Goal: Task Accomplishment & Management: Manage account settings

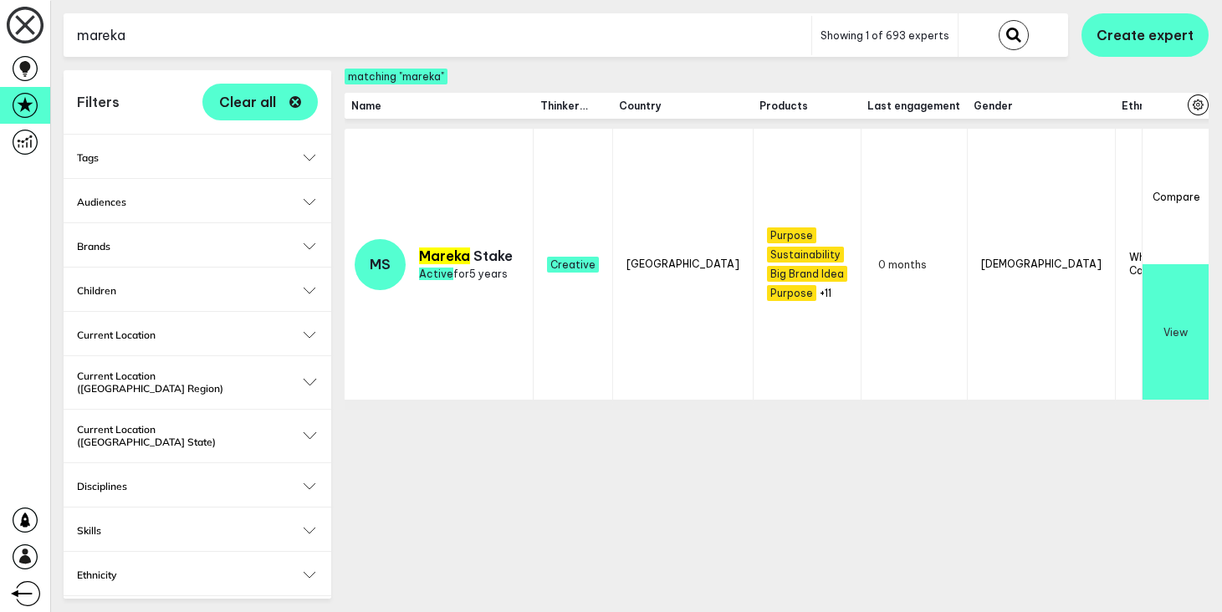
click at [172, 29] on input "mareka" at bounding box center [438, 35] width 748 height 41
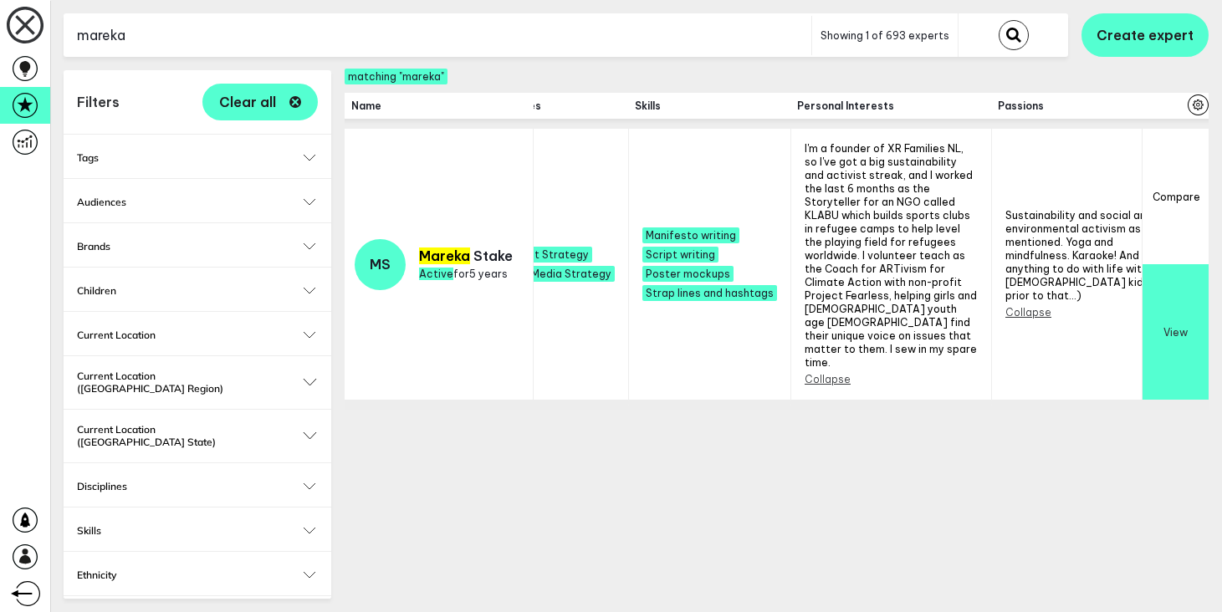
click at [172, 29] on input "mareka" at bounding box center [438, 35] width 748 height 41
click at [34, 117] on icon at bounding box center [25, 105] width 25 height 25
click at [35, 74] on icon at bounding box center [25, 68] width 25 height 25
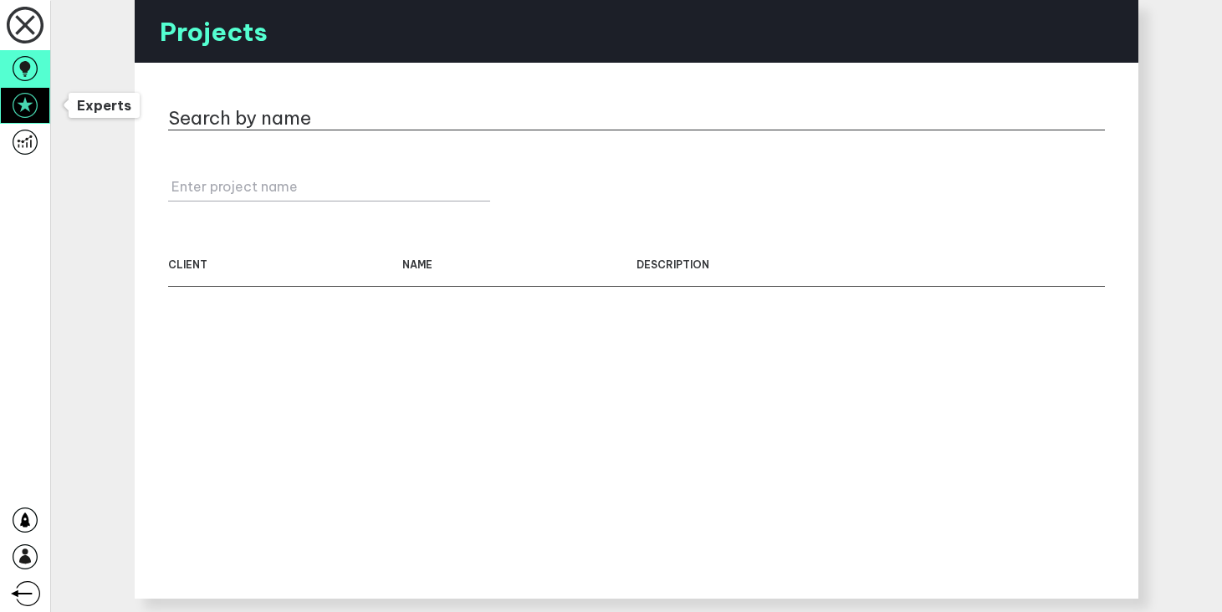
click at [40, 107] on link at bounding box center [25, 105] width 50 height 37
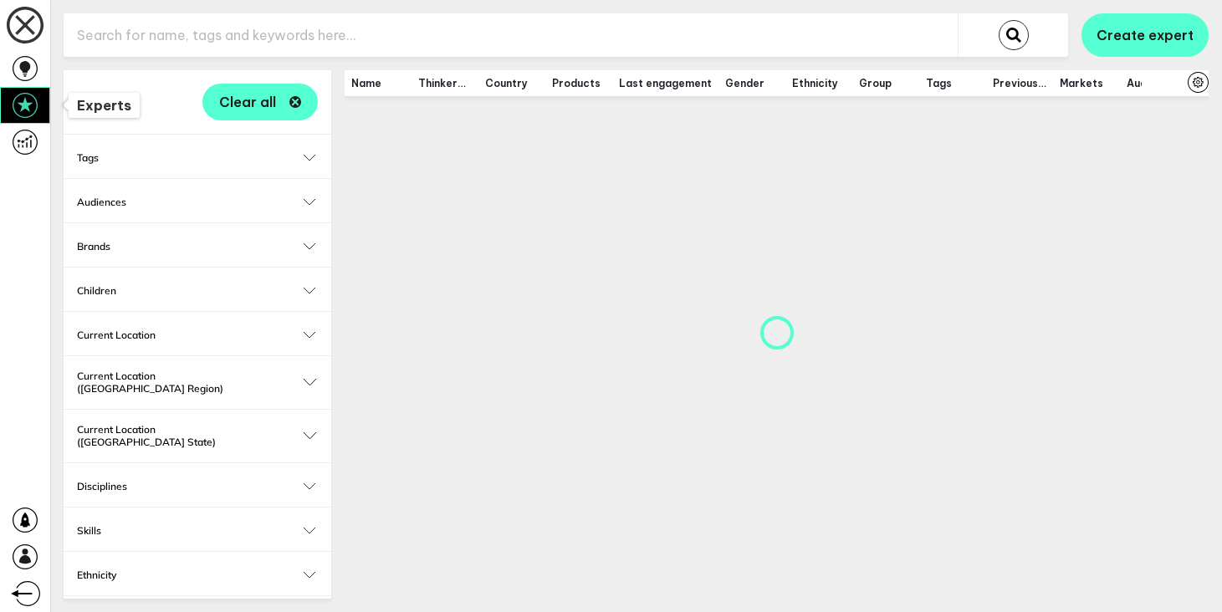
checkbox input "true"
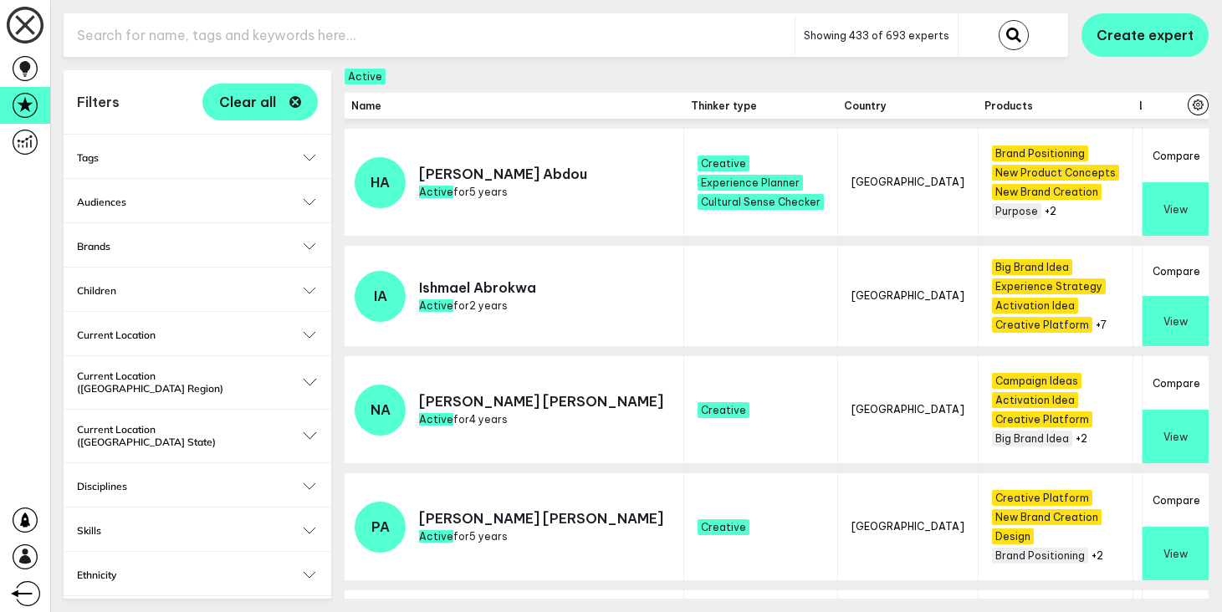
click at [237, 38] on input "text" at bounding box center [429, 35] width 731 height 41
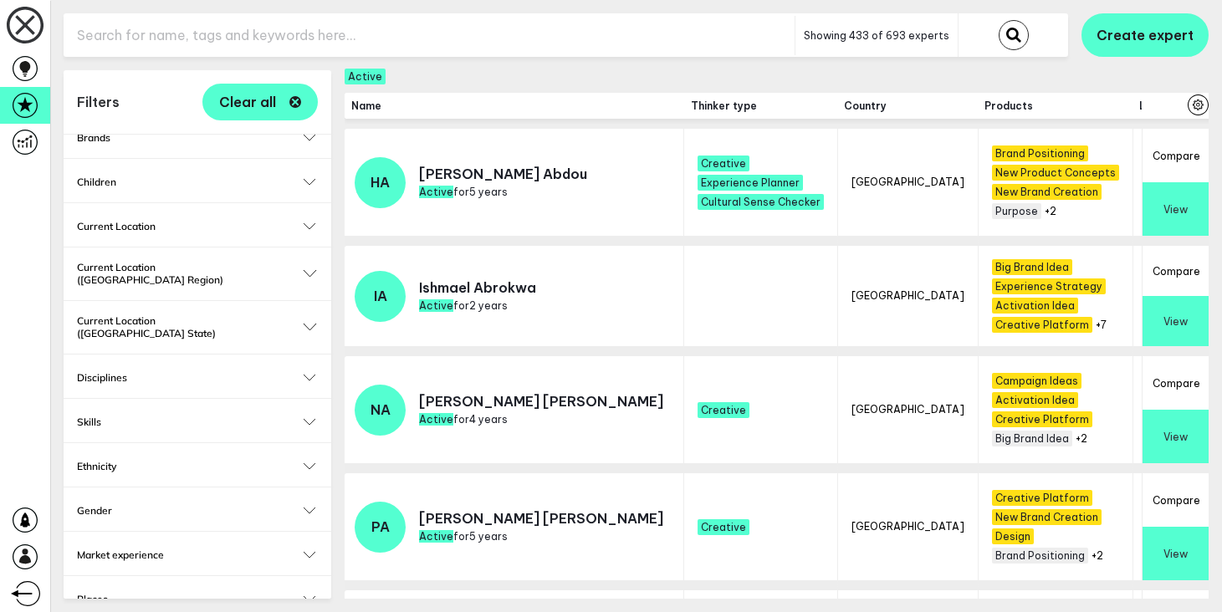
click at [306, 227] on button "Current Location" at bounding box center [197, 226] width 241 height 13
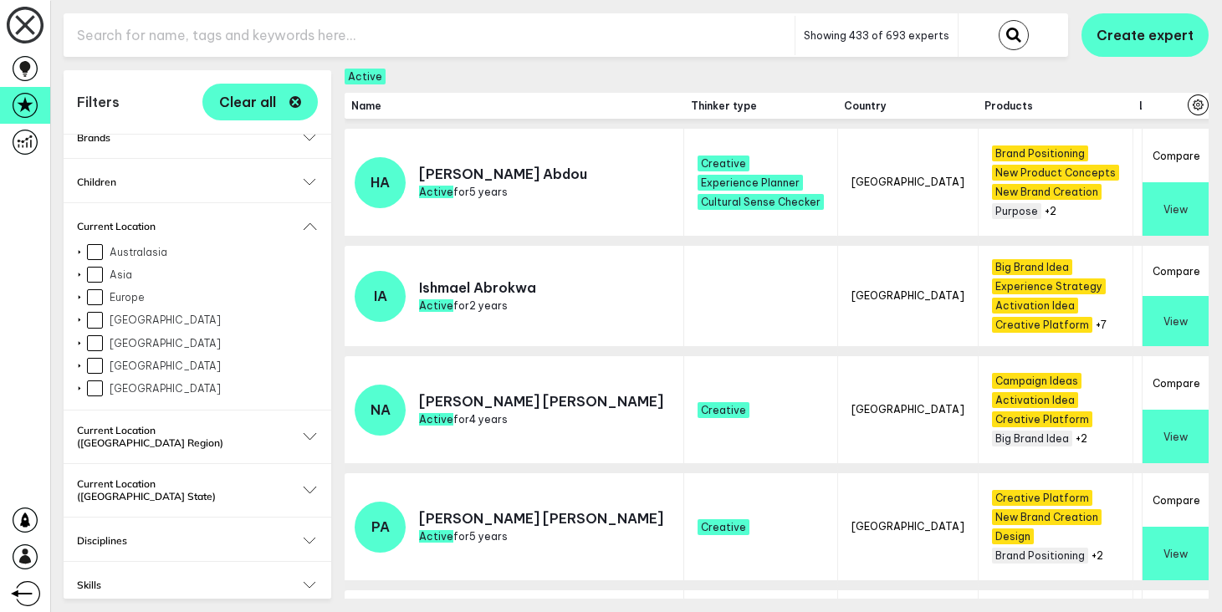
click at [95, 341] on input "[GEOGRAPHIC_DATA]" at bounding box center [95, 344] width 16 height 16
checkbox input "true"
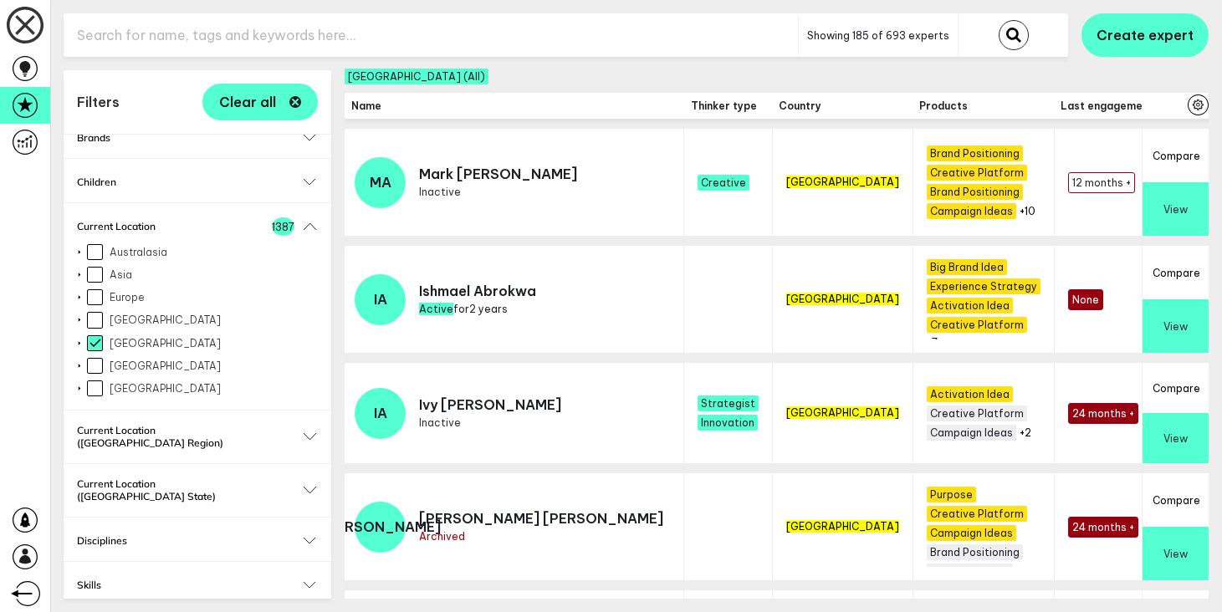
scroll to position [566, 0]
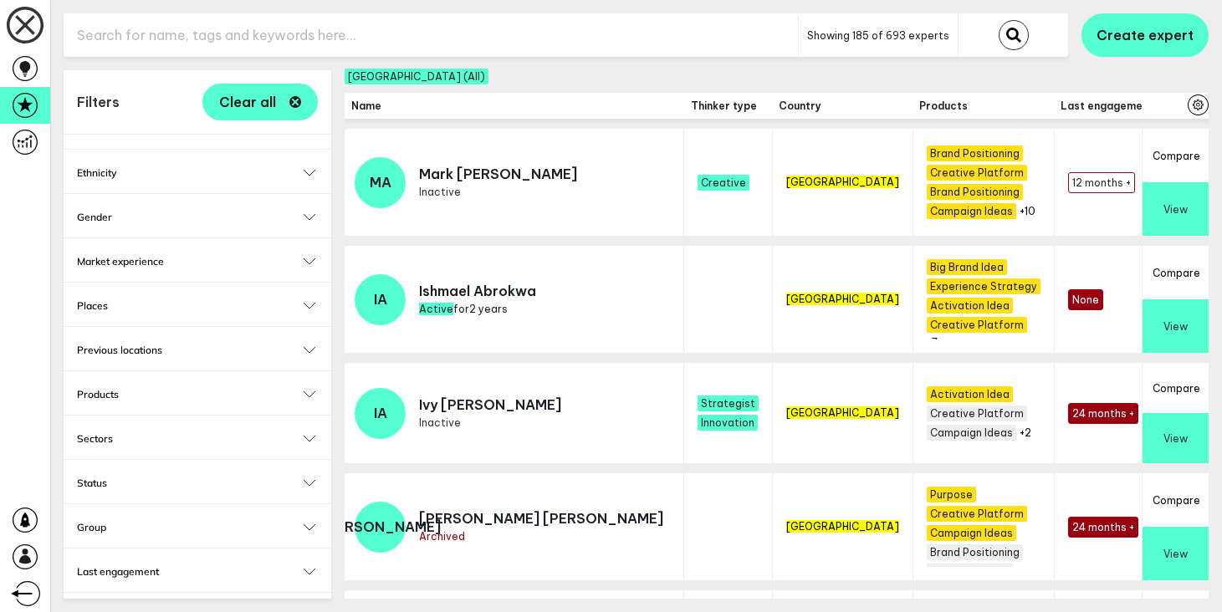
click at [310, 433] on button "Sectors" at bounding box center [197, 439] width 241 height 13
click at [305, 610] on button "Thinker type" at bounding box center [197, 616] width 241 height 13
click at [305, 433] on button "Status" at bounding box center [197, 439] width 241 height 13
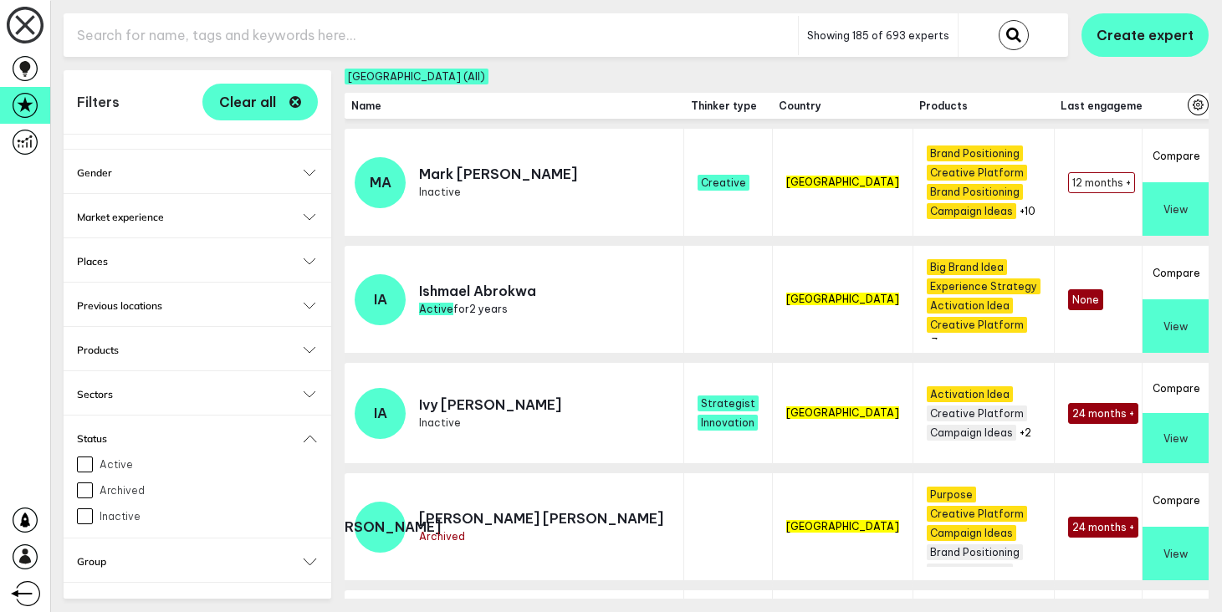
click at [90, 457] on input "Active" at bounding box center [85, 465] width 16 height 16
checkbox input "true"
click at [309, 433] on button "Status 1" at bounding box center [197, 439] width 241 height 13
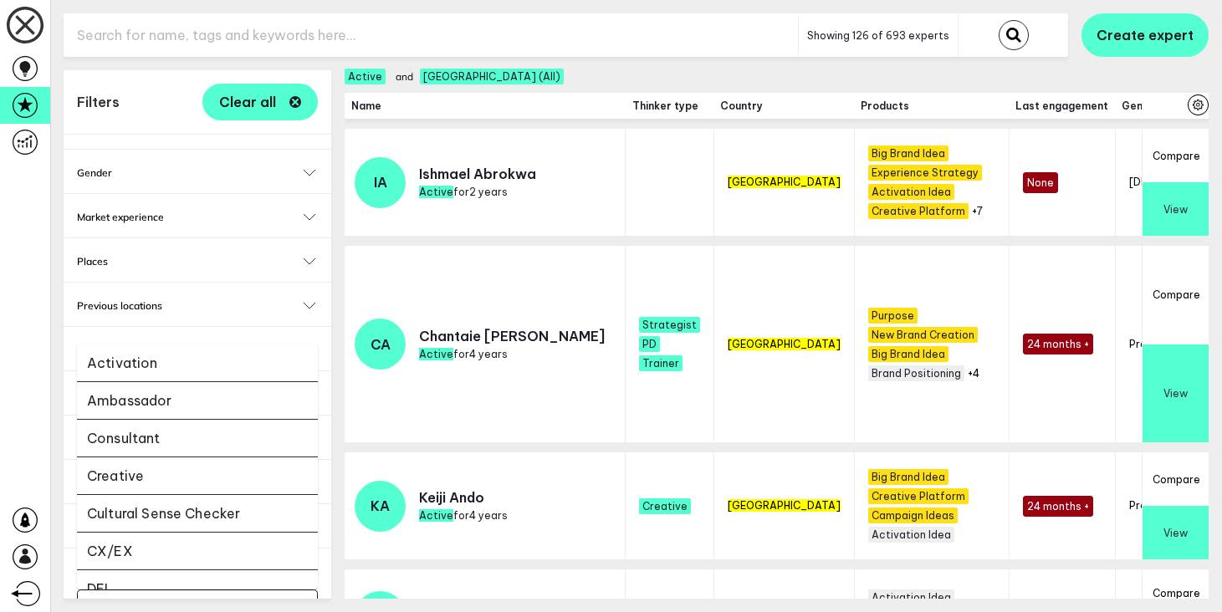
click at [267, 597] on input "Select..." at bounding box center [187, 606] width 197 height 19
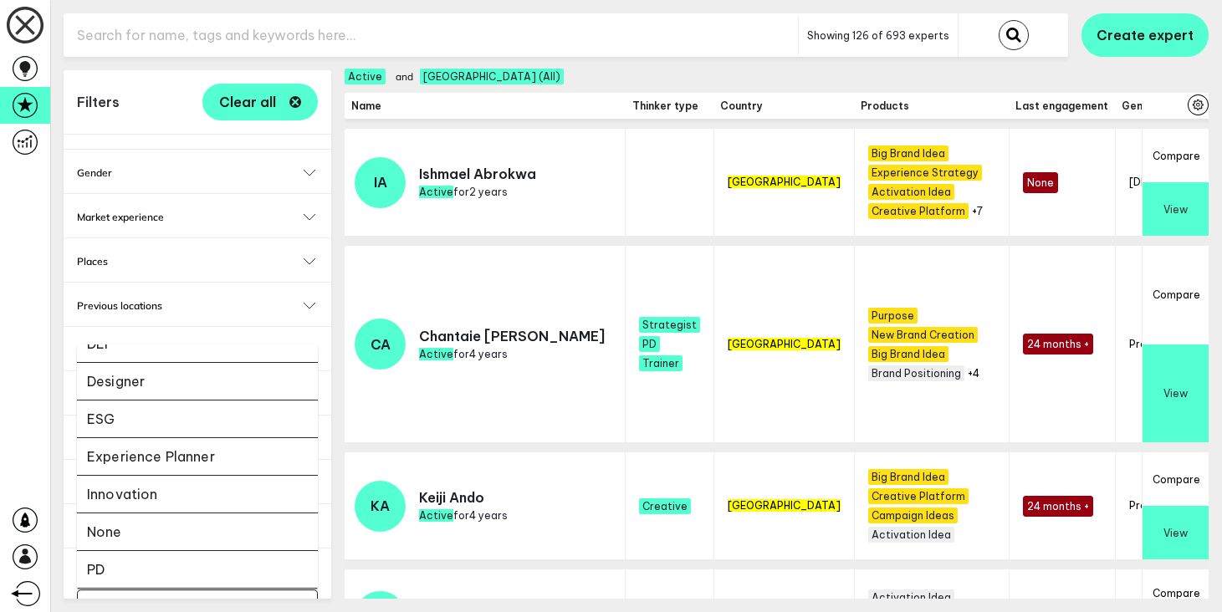
scroll to position [371, 0]
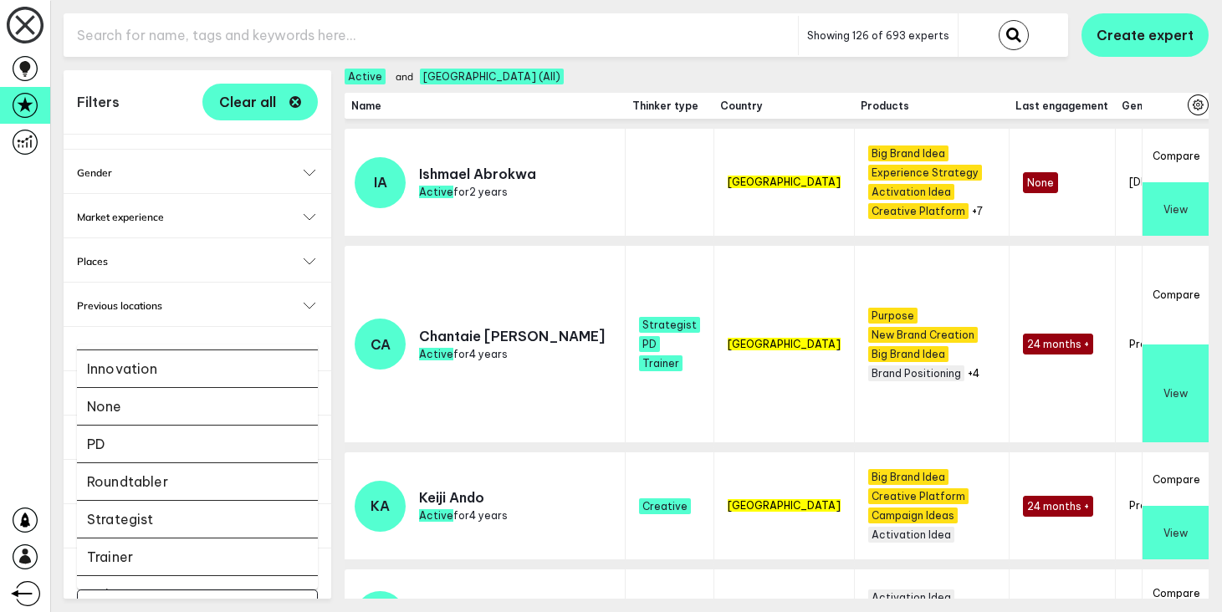
click at [162, 501] on li "Strategist" at bounding box center [197, 520] width 241 height 38
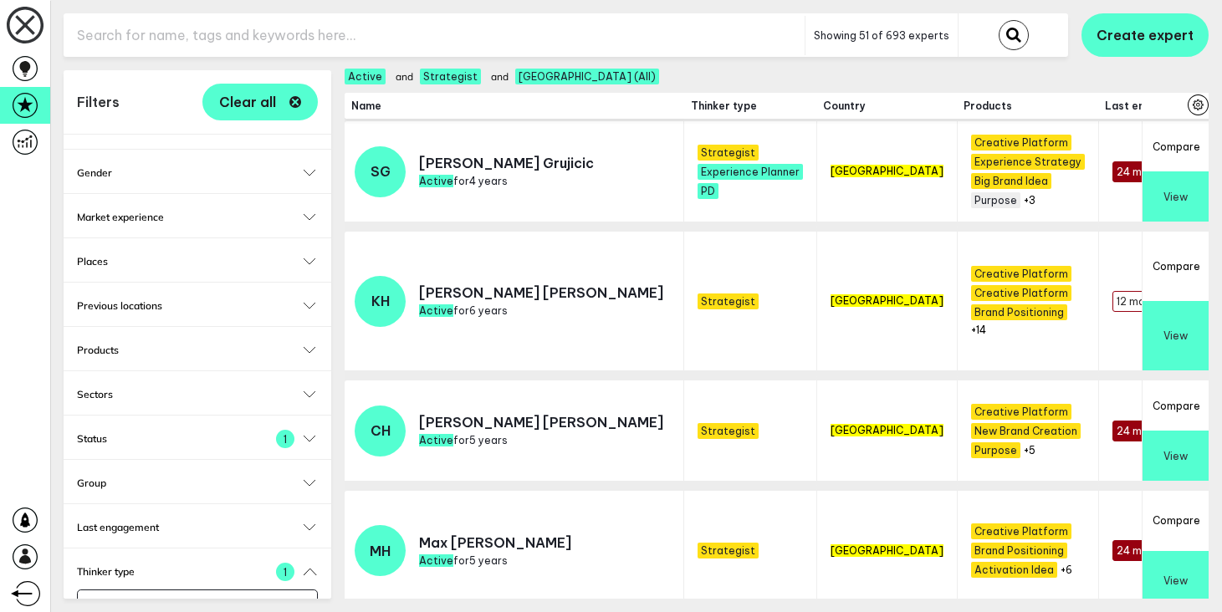
scroll to position [2178, 0]
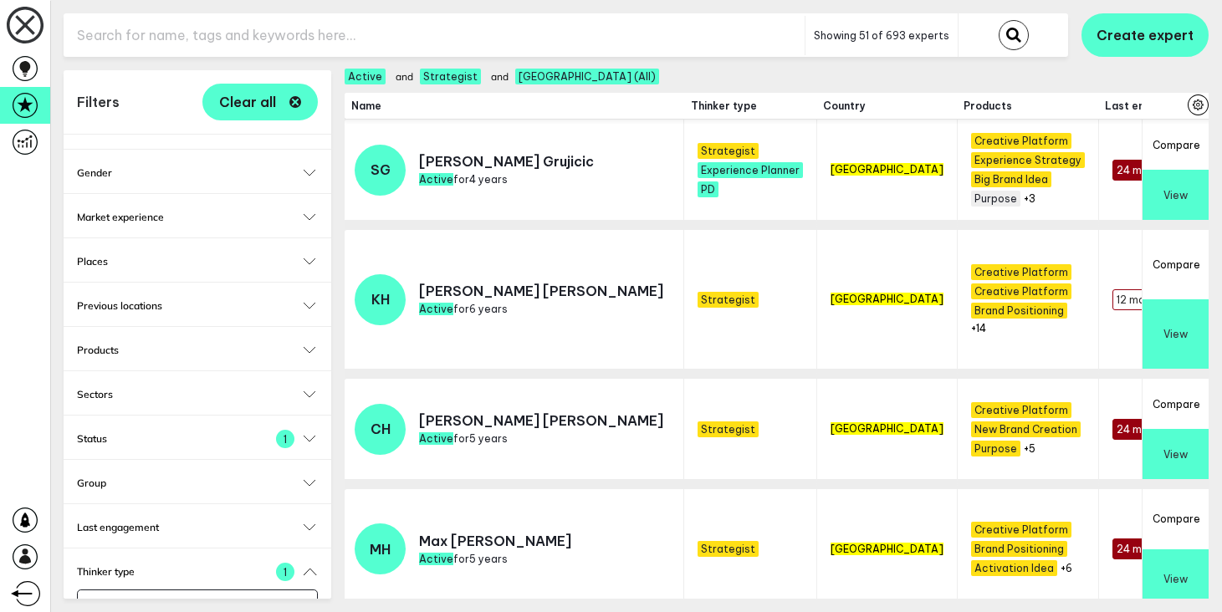
click at [304, 388] on button "Sectors" at bounding box center [197, 394] width 241 height 13
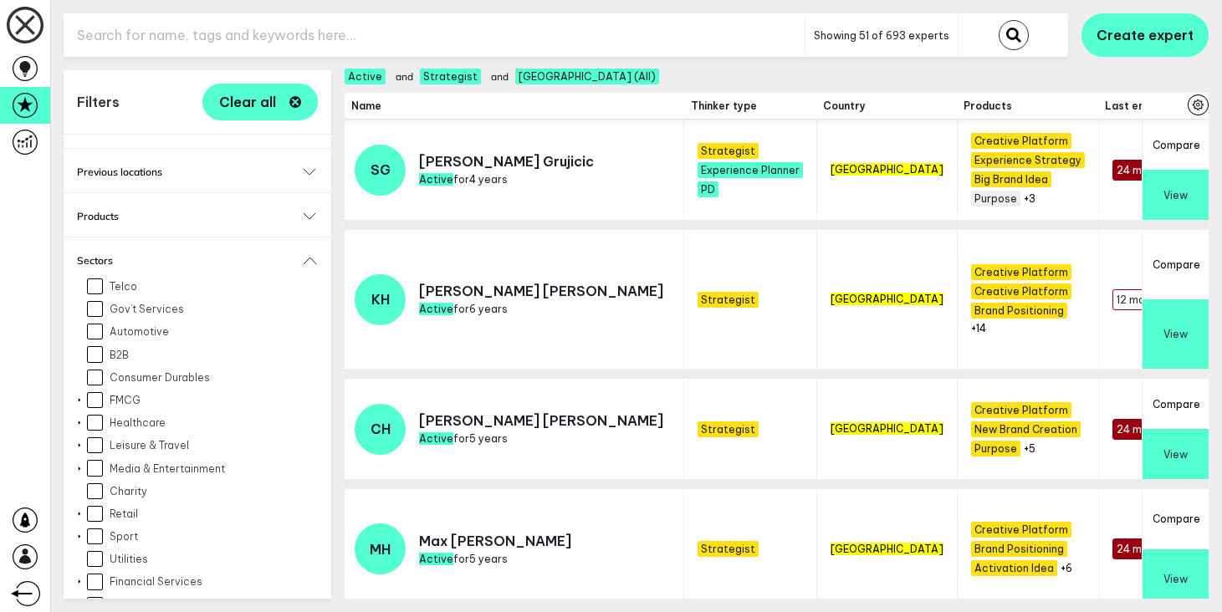
scroll to position [754, 0]
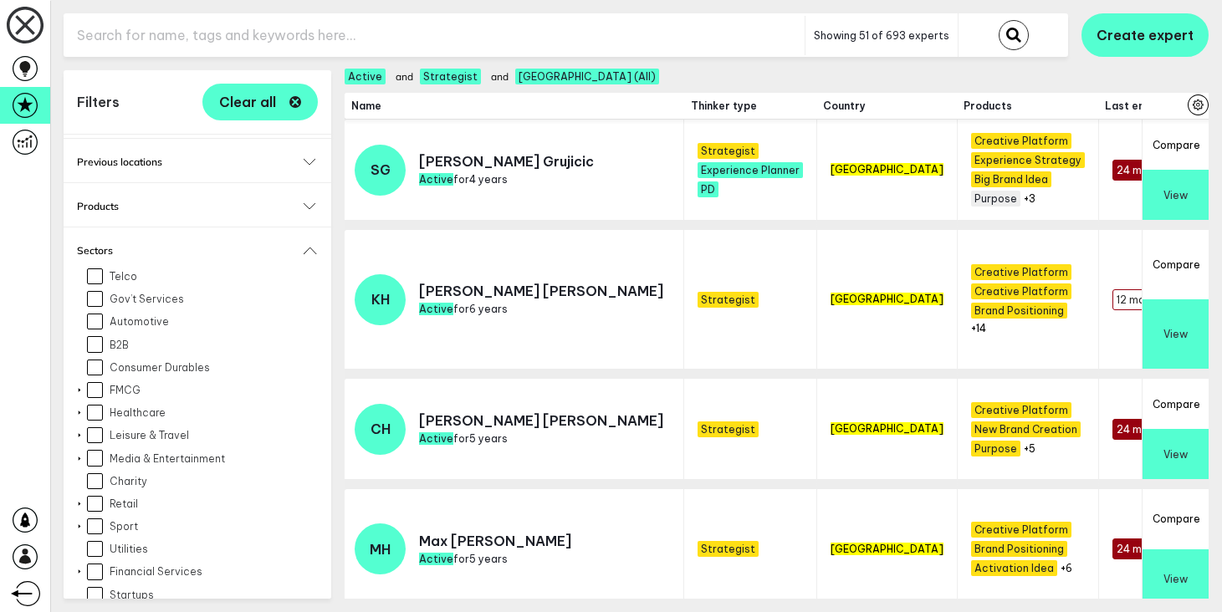
click at [97, 382] on input "FMCG" at bounding box center [95, 390] width 16 height 16
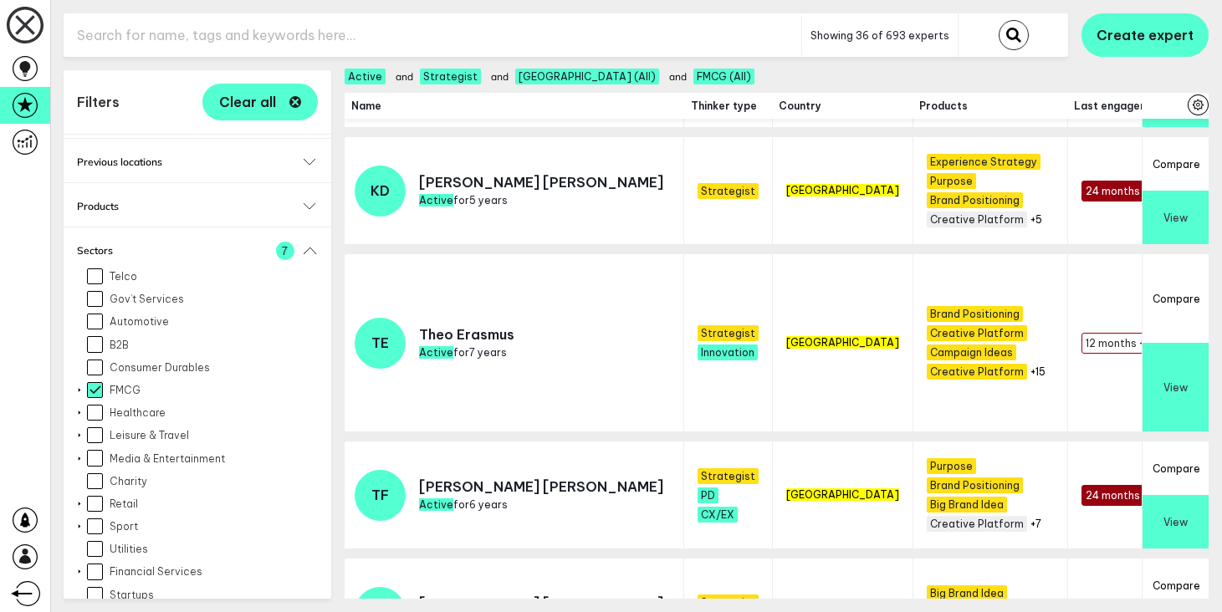
click at [98, 382] on input "FMCG" at bounding box center [95, 390] width 16 height 16
checkbox input "false"
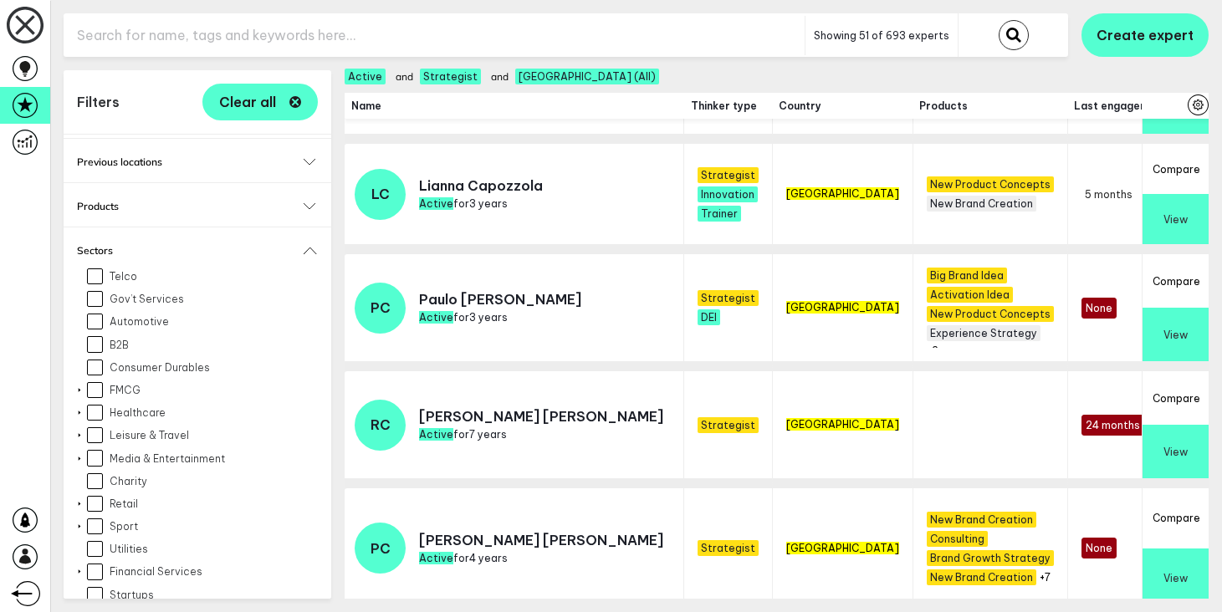
scroll to position [950, 0]
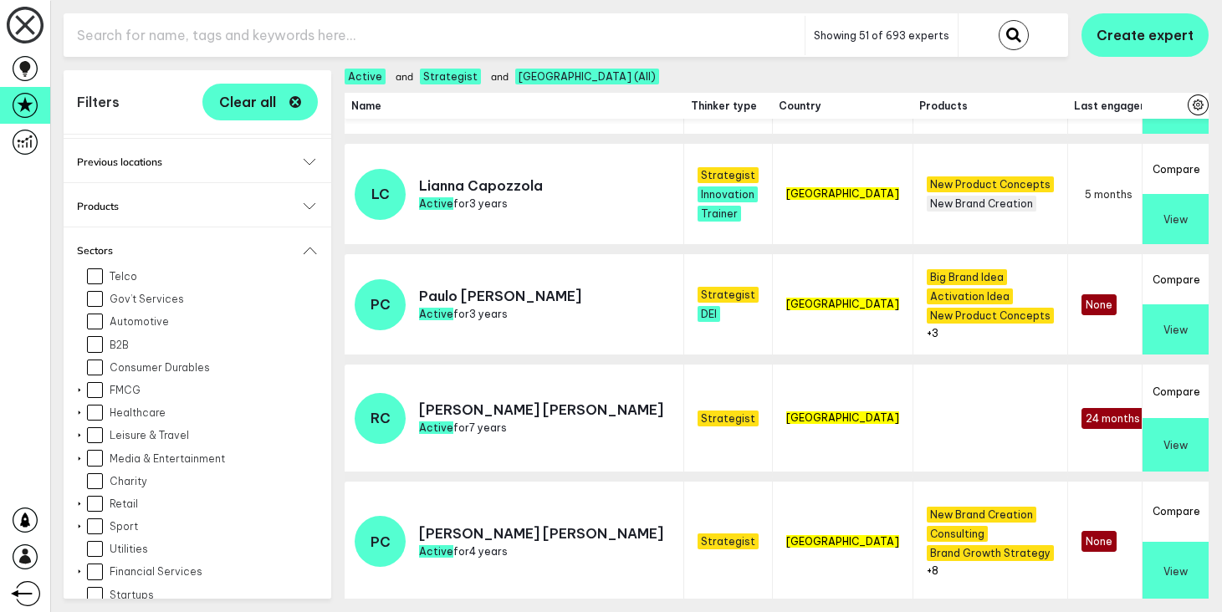
click at [84, 387] on div at bounding box center [79, 390] width 13 height 7
click at [81, 383] on div at bounding box center [79, 389] width 7 height 13
click at [81, 387] on div at bounding box center [79, 390] width 13 height 7
click at [104, 450] on input "Food" at bounding box center [103, 458] width 16 height 16
checkbox input "true"
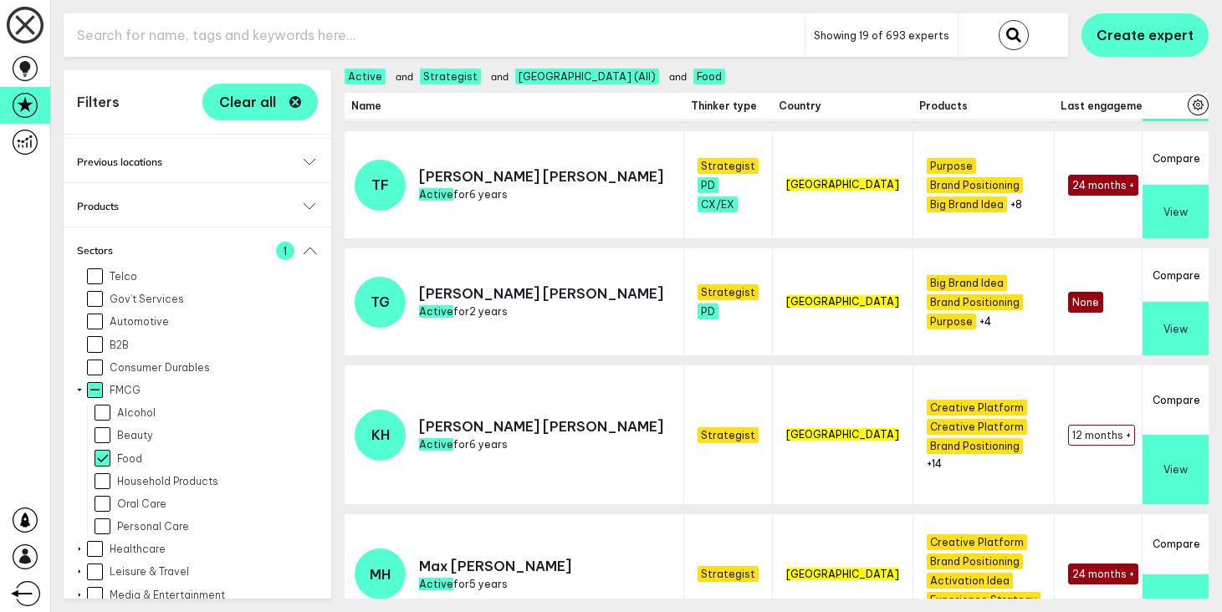
scroll to position [988, 0]
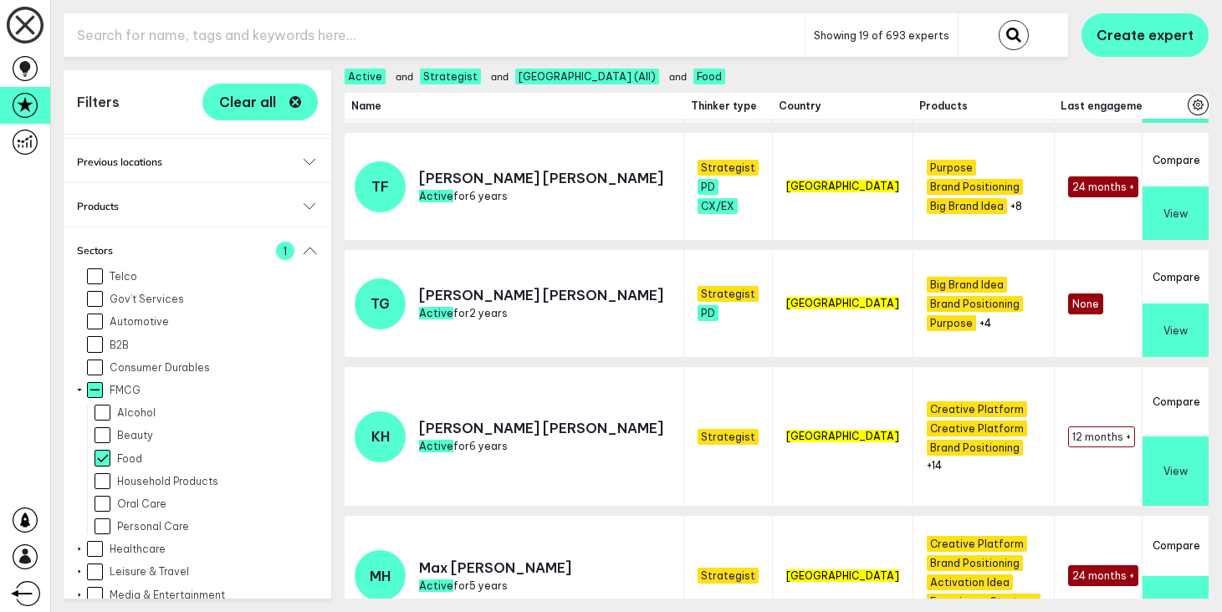
click at [1190, 443] on button "View" at bounding box center [1176, 471] width 66 height 69
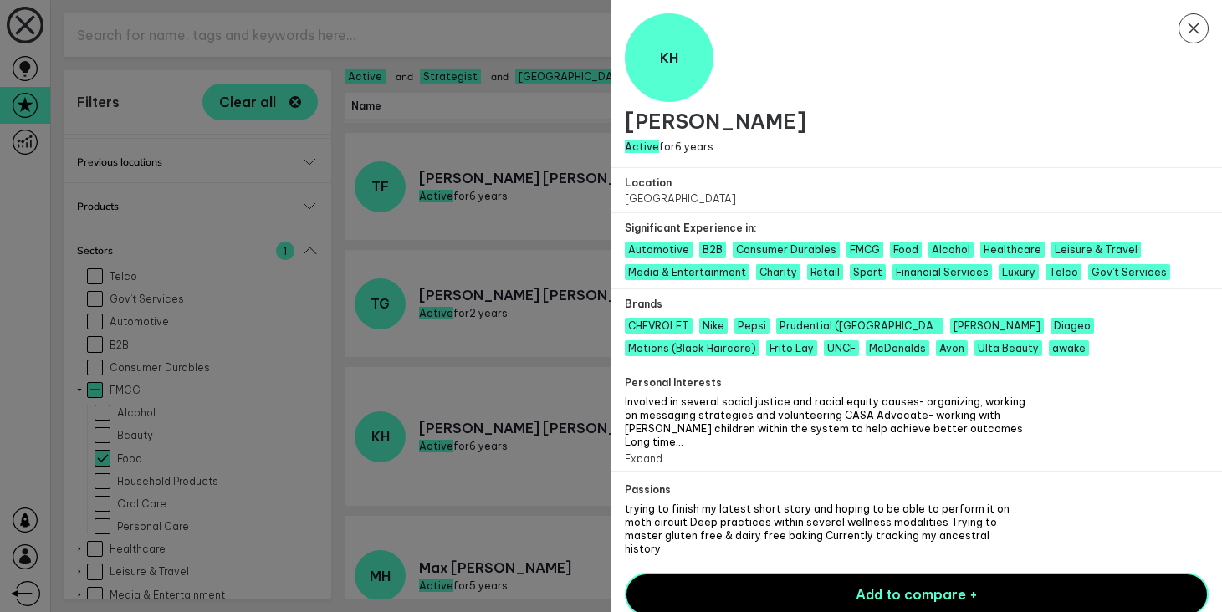
click at [1205, 23] on icon "Close Modal" at bounding box center [1194, 28] width 30 height 30
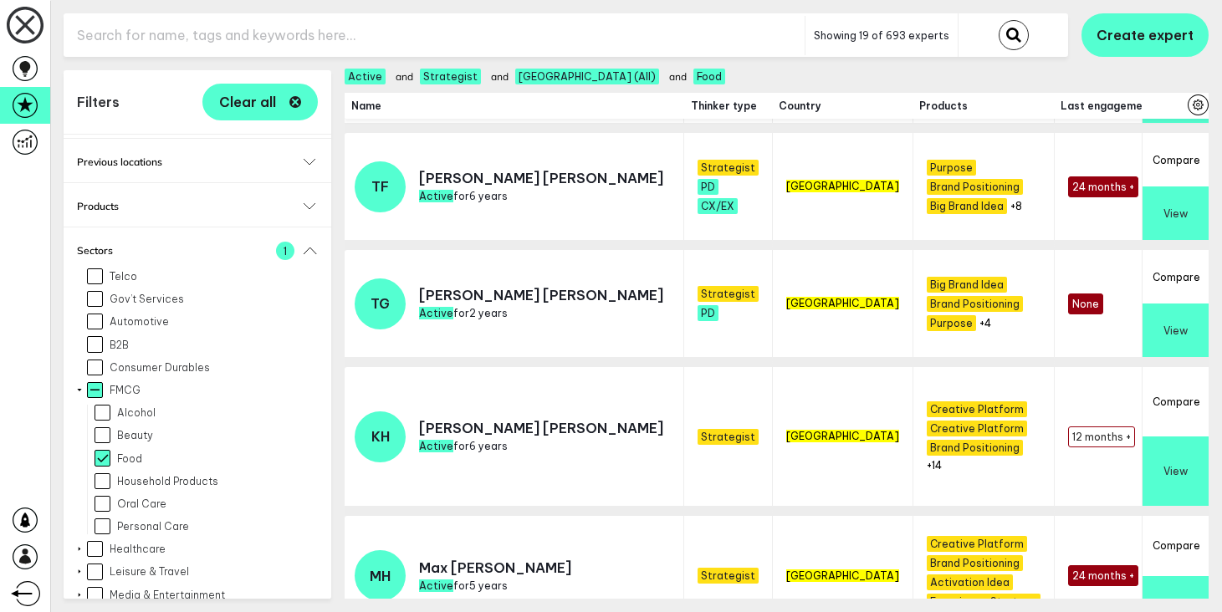
click at [366, 29] on input "text" at bounding box center [434, 35] width 741 height 41
type input "max"
